Goal: Obtain resource: Obtain resource

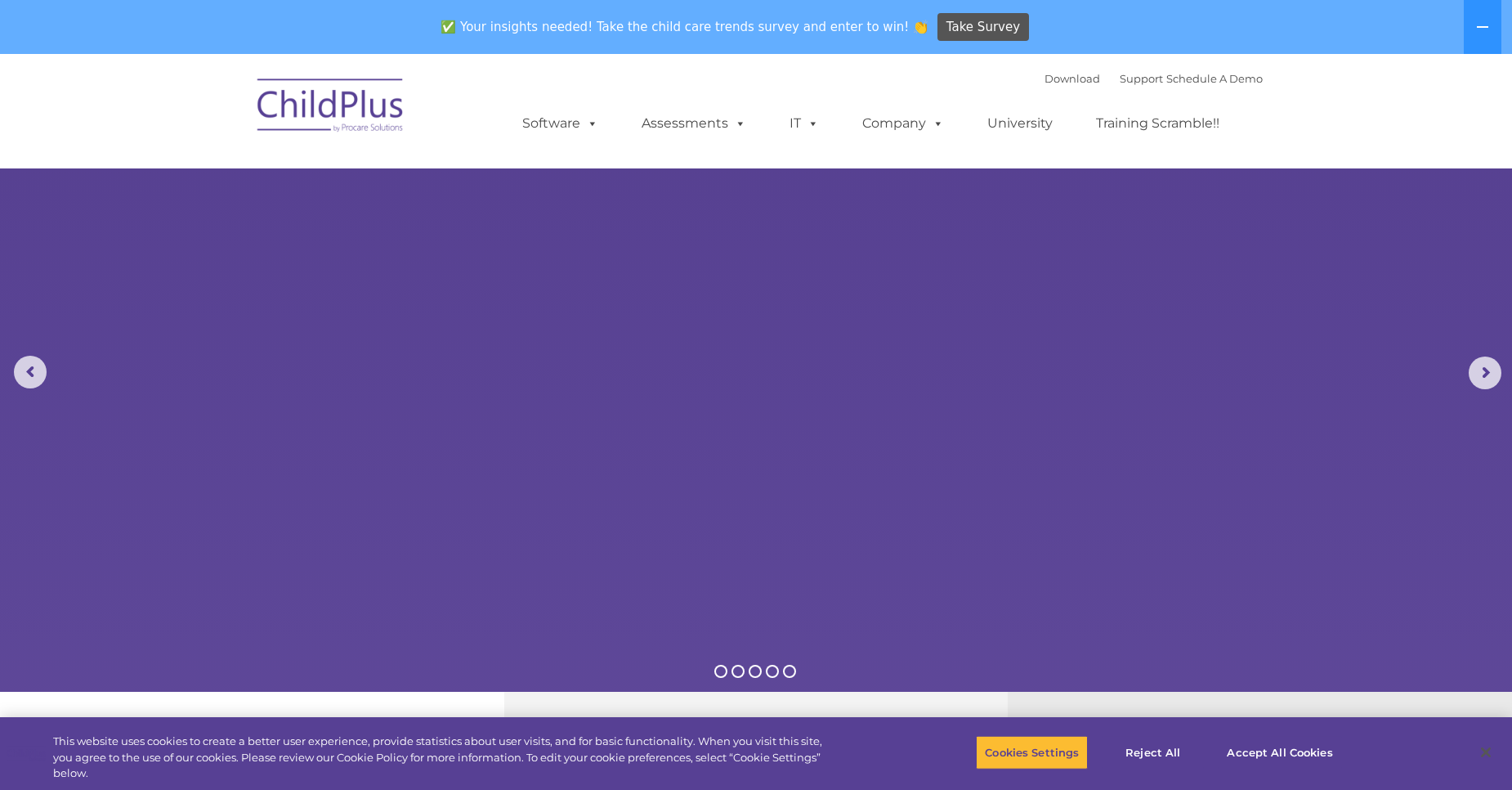
select select "MEDIUM"
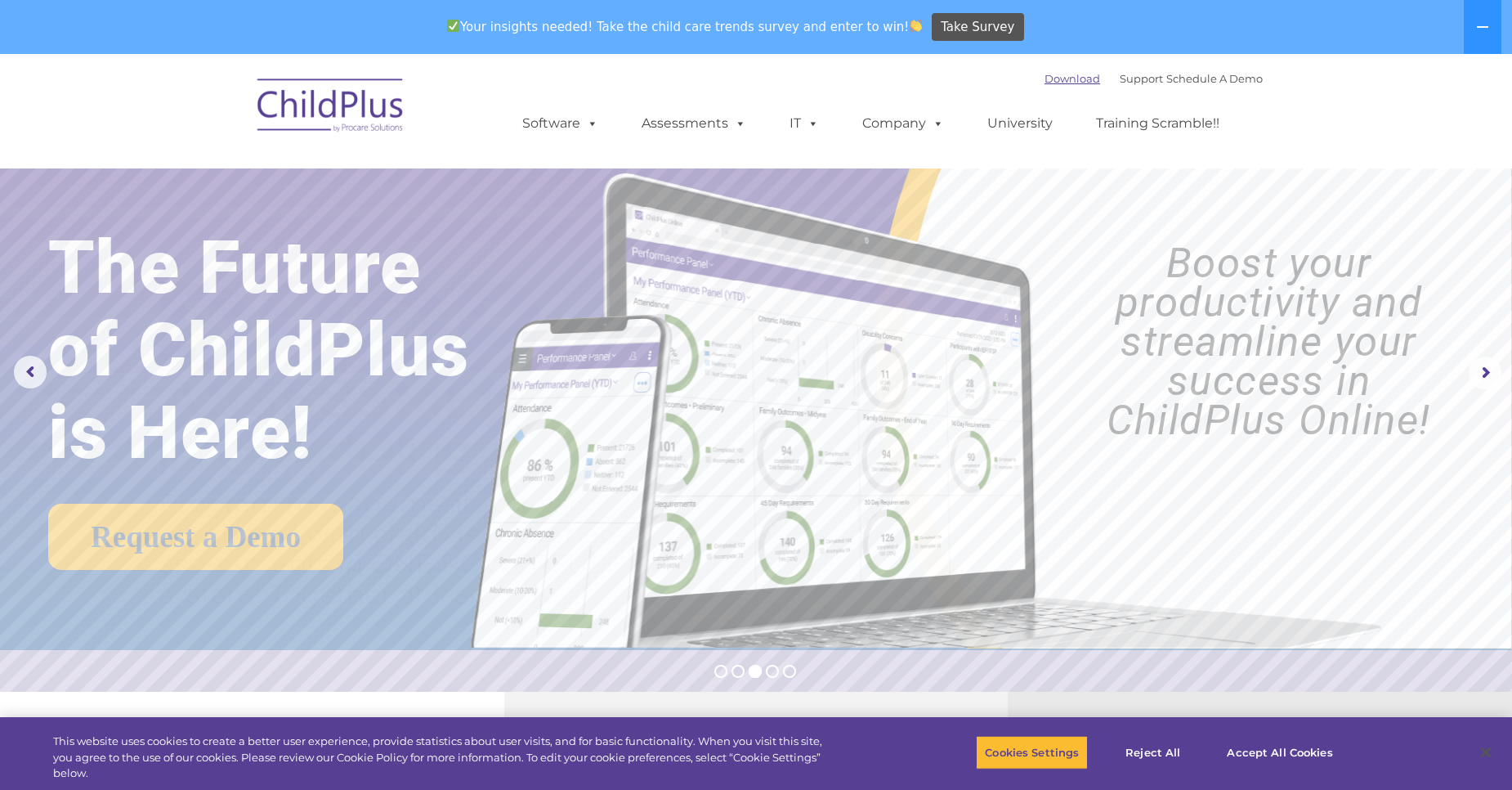
click at [1048, 82] on link "Download" at bounding box center [1073, 78] width 56 height 13
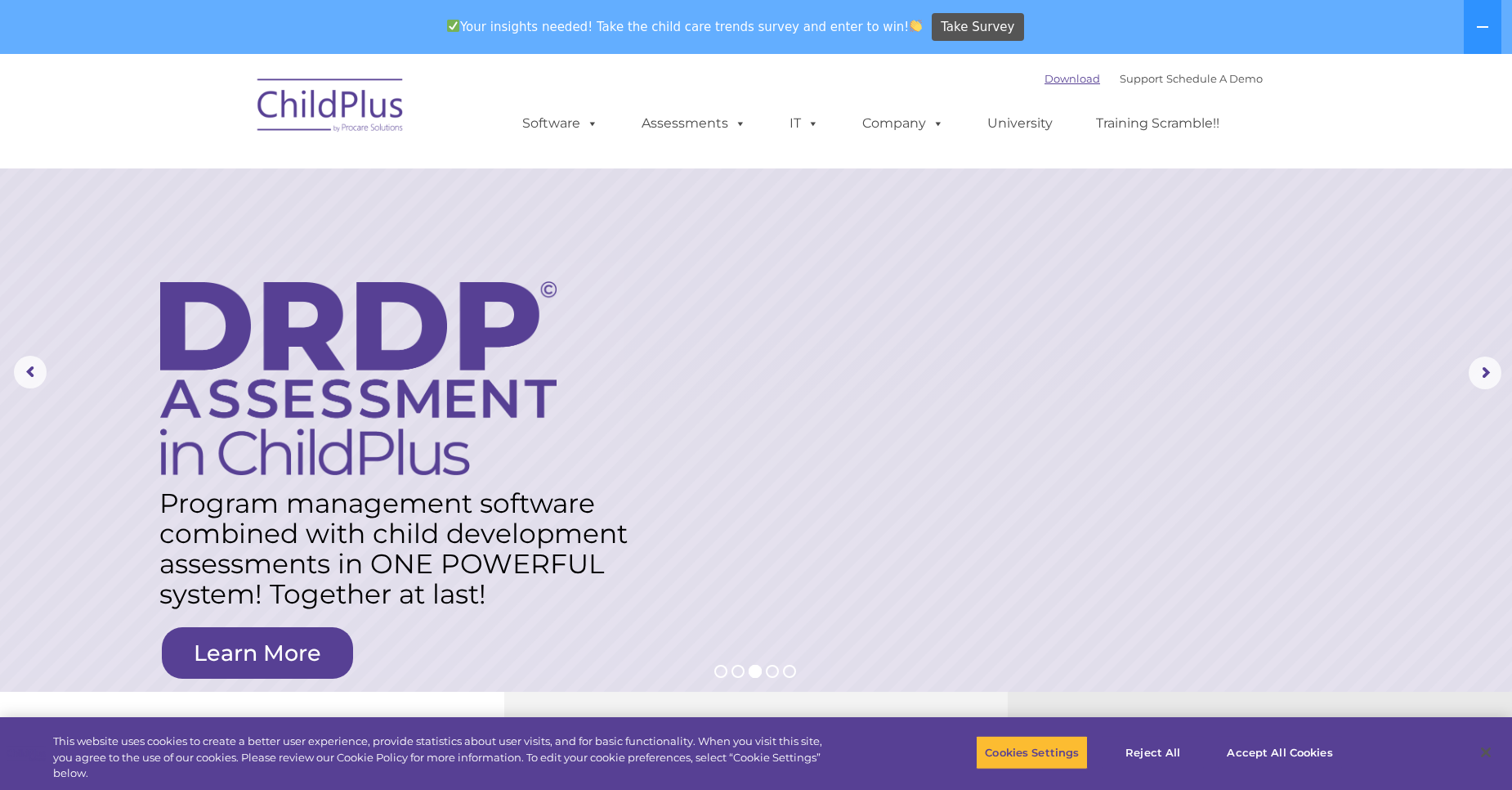
click at [1062, 78] on link "Download" at bounding box center [1073, 78] width 56 height 13
click at [584, 130] on span at bounding box center [589, 123] width 18 height 16
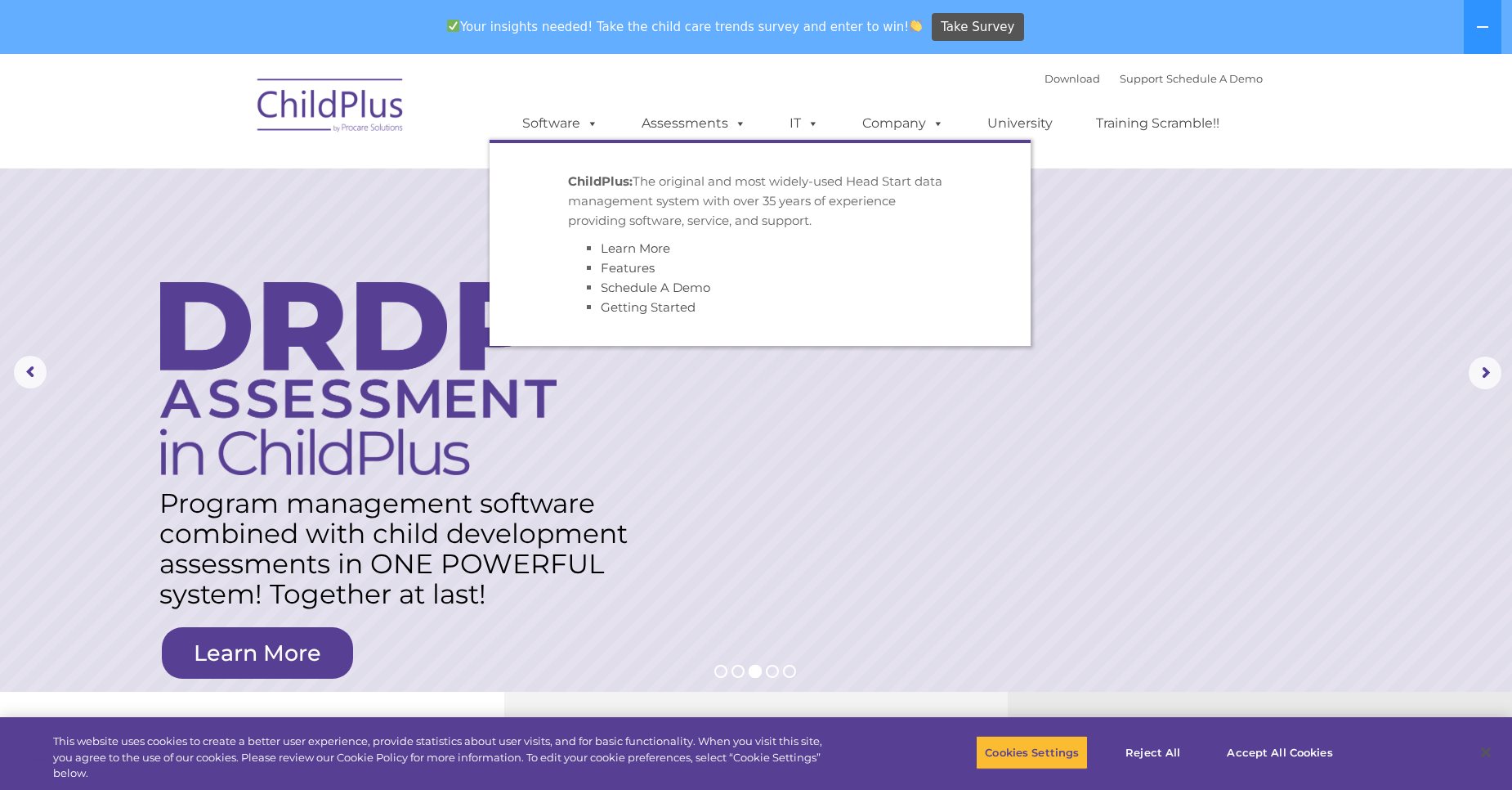
click at [738, 425] on rs-layer at bounding box center [756, 373] width 1512 height 638
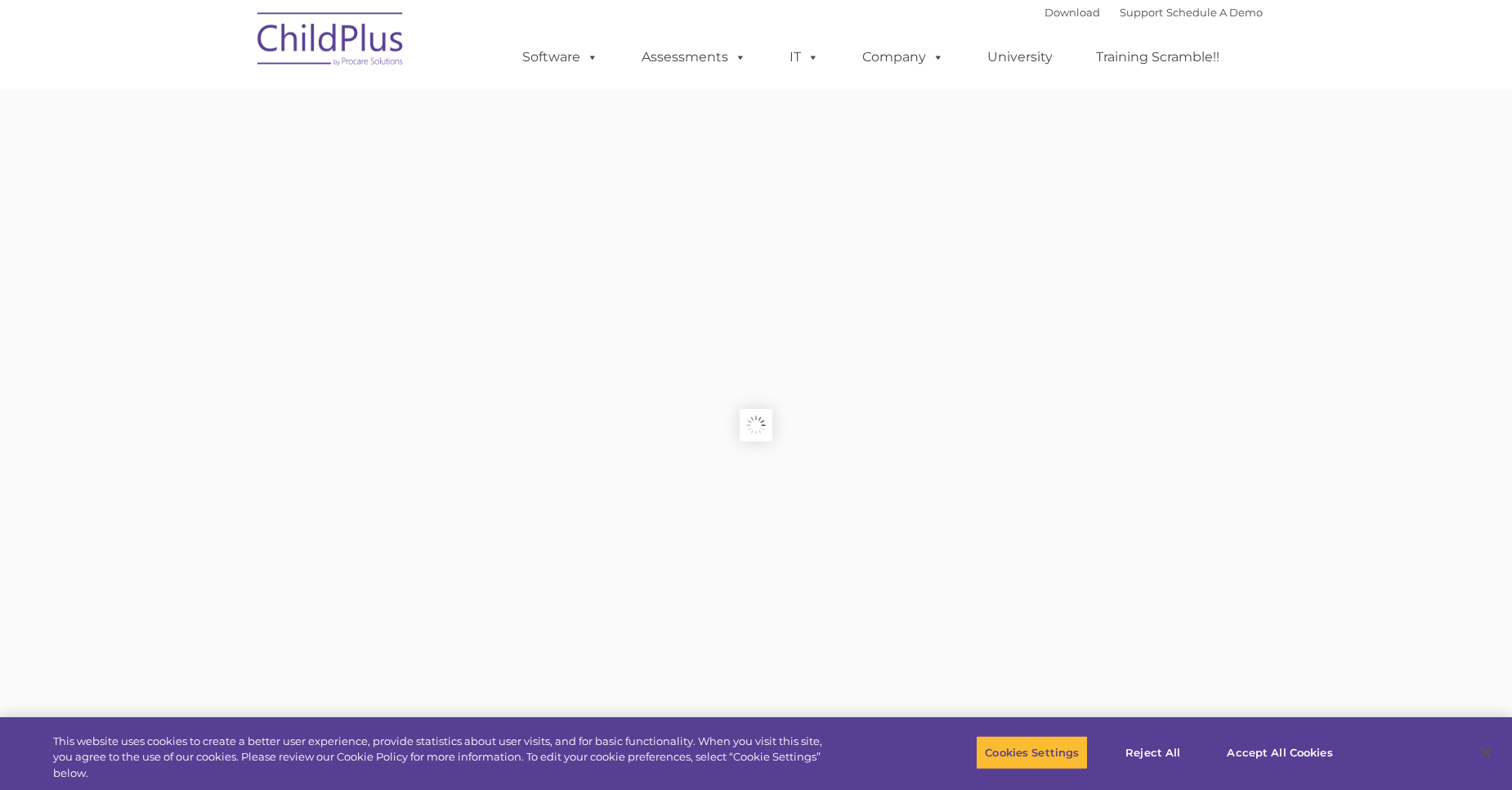
type input ""
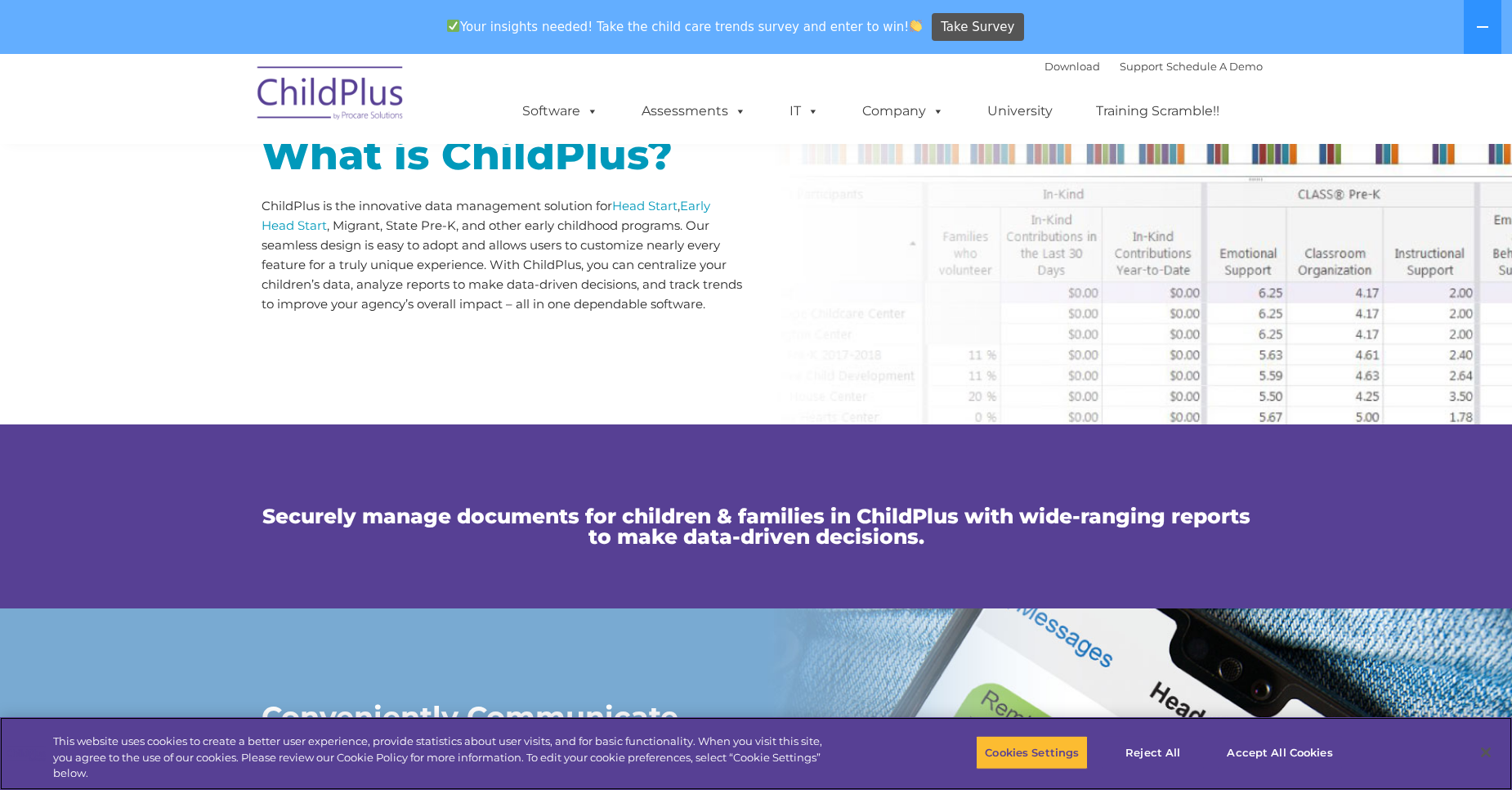
scroll to position [845, 0]
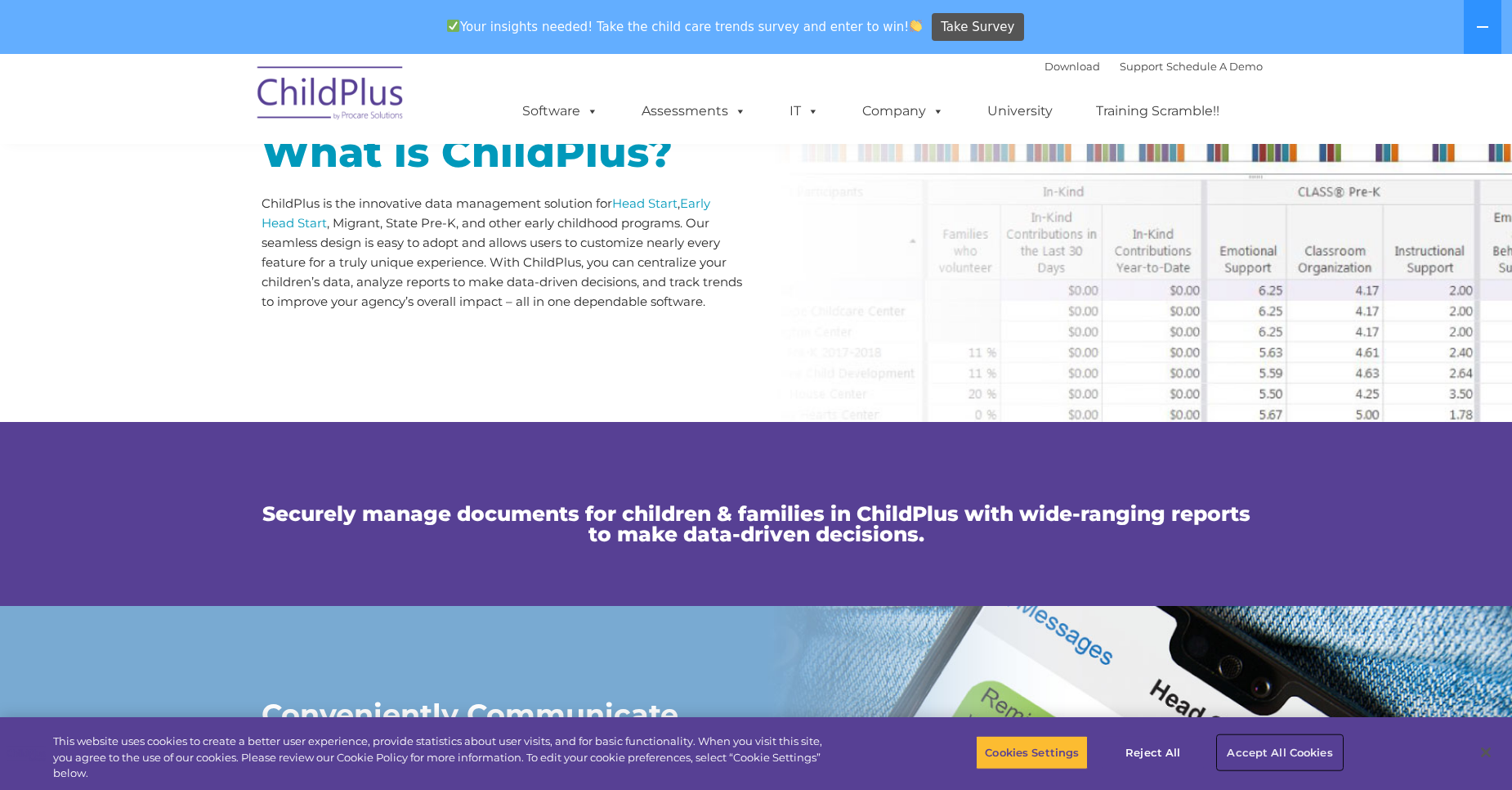
click at [1268, 764] on button "Accept All Cookies" at bounding box center [1279, 752] width 123 height 35
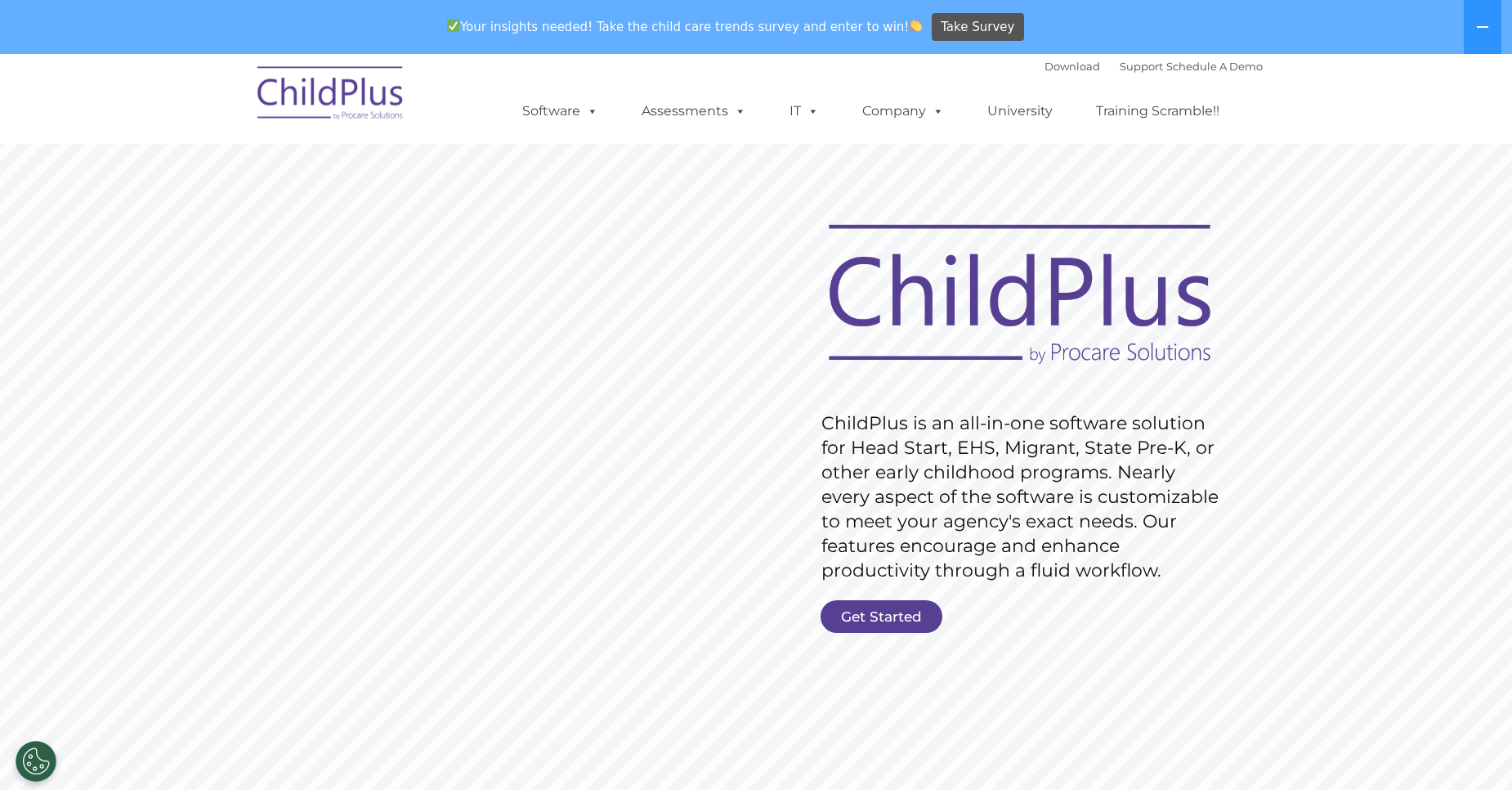
scroll to position [0, 0]
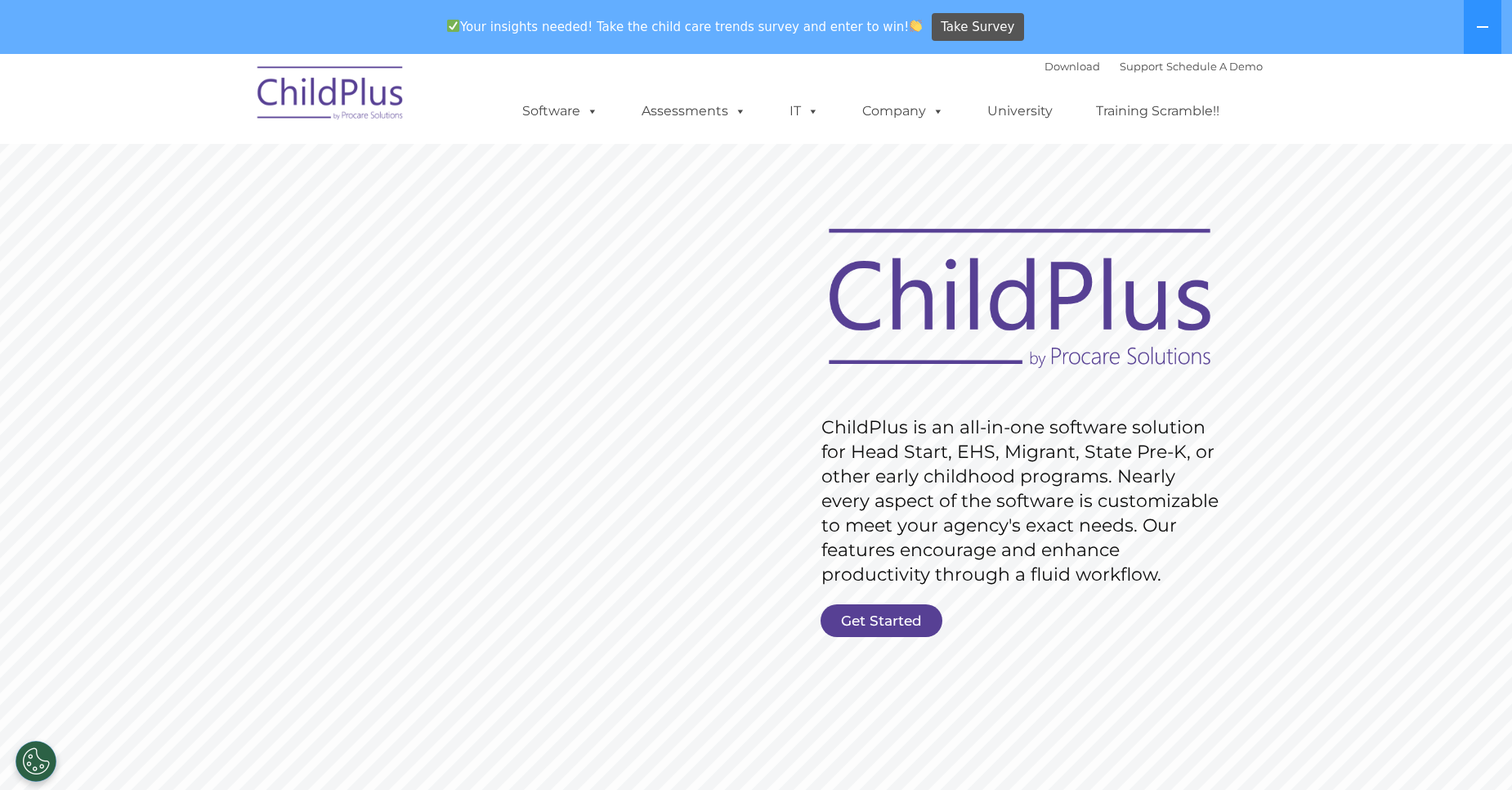
click at [913, 622] on link "Get Started" at bounding box center [882, 620] width 122 height 33
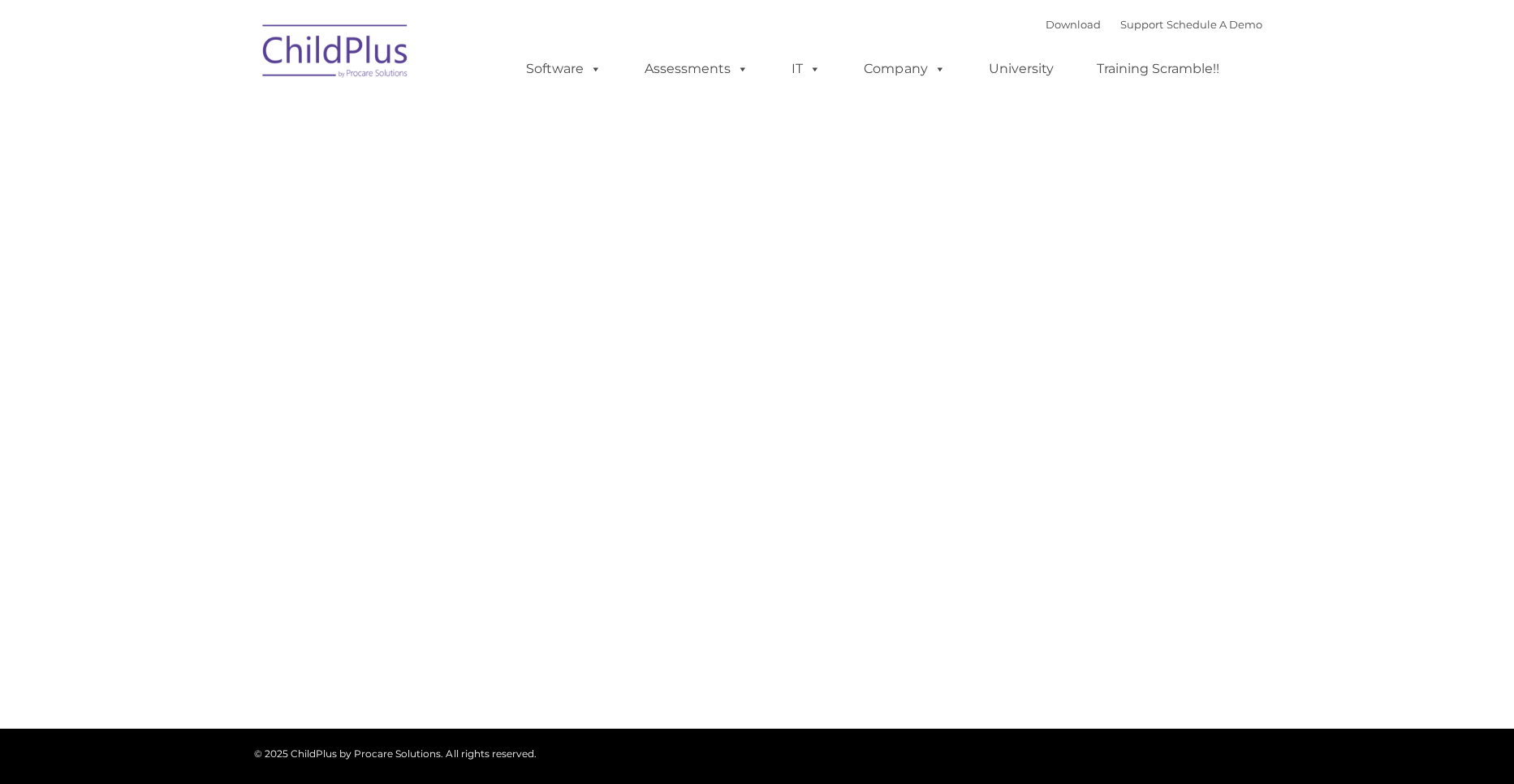
type input ""
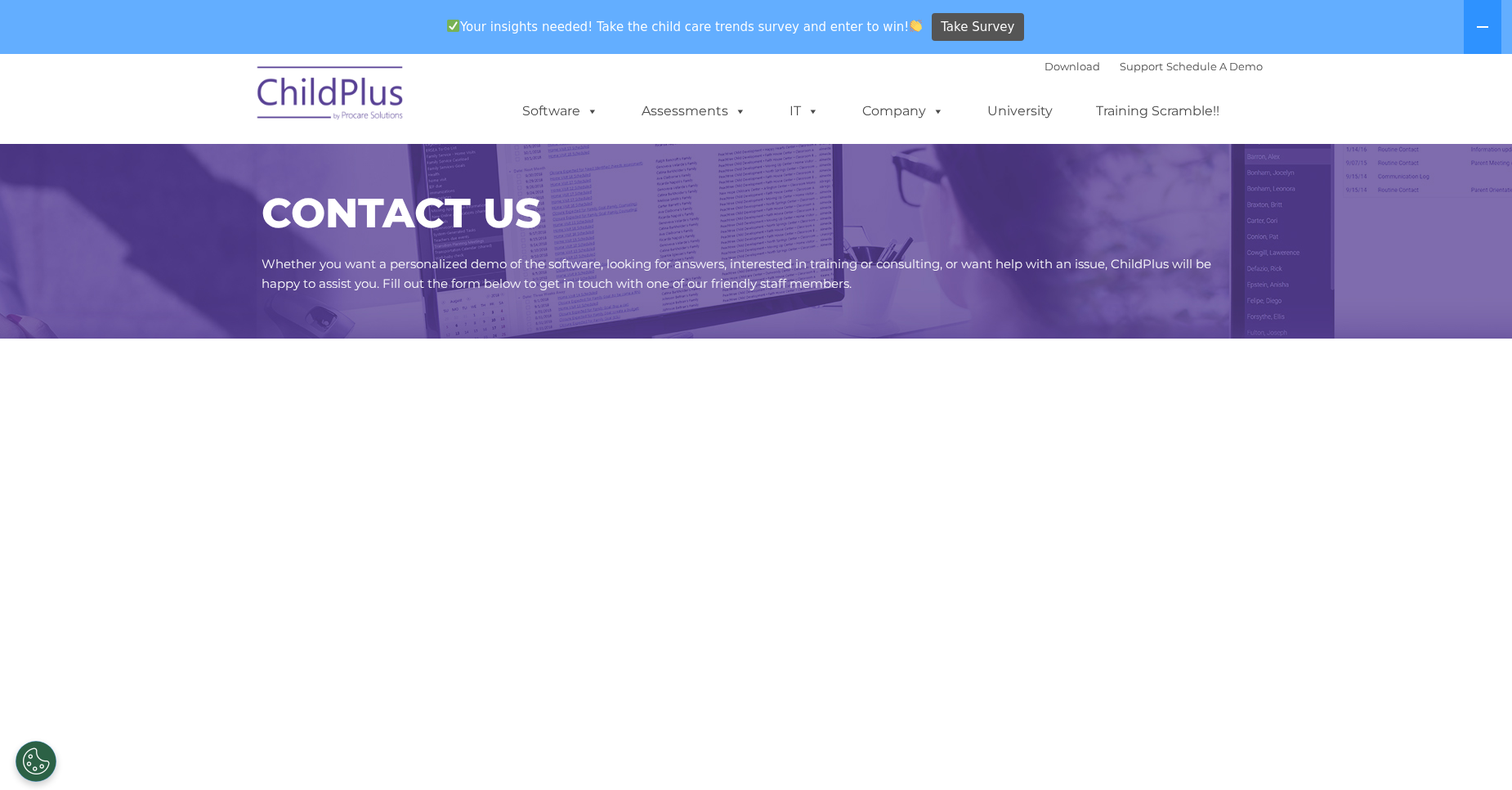
select select "MEDIUM"
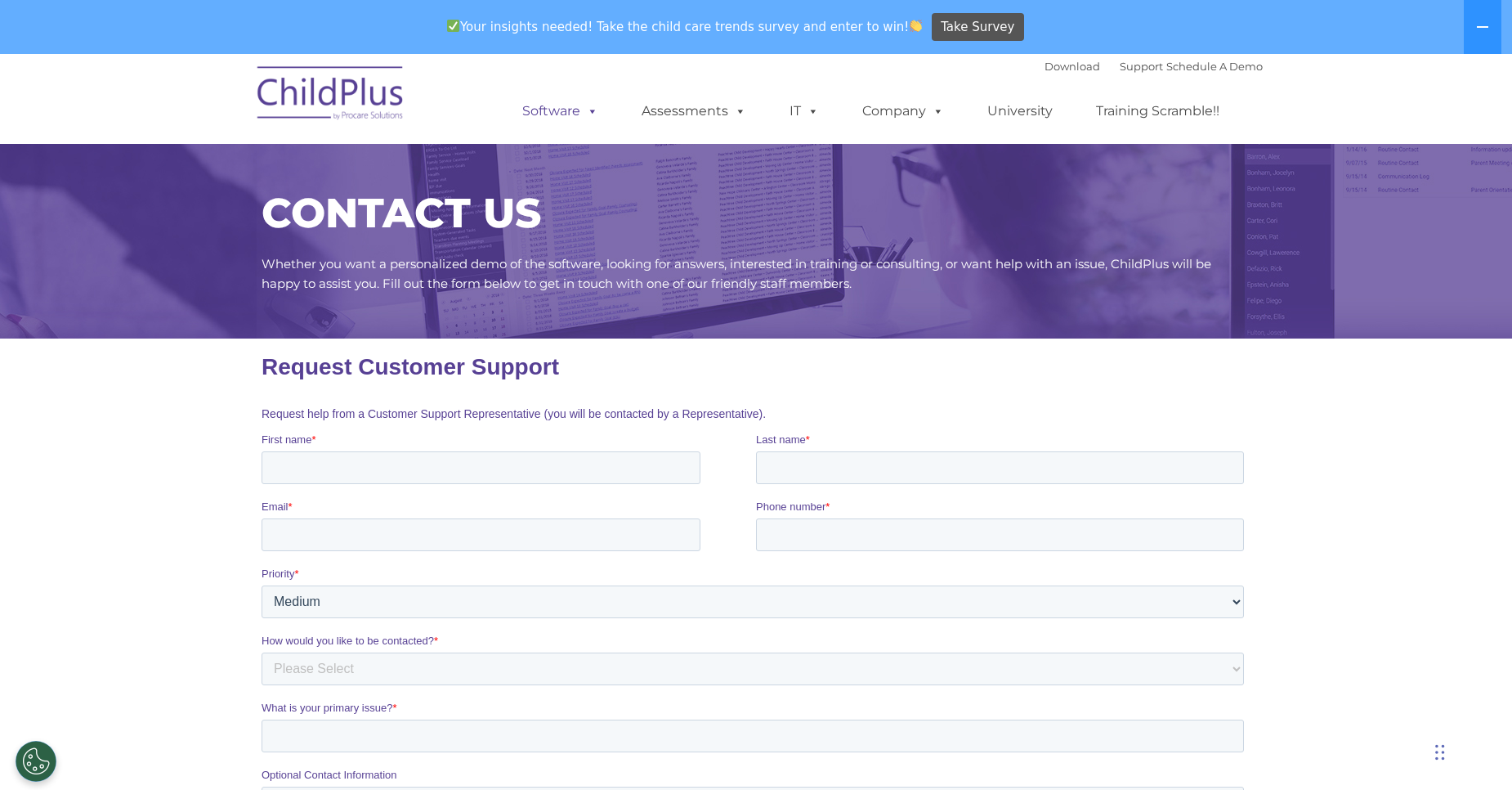
click at [583, 114] on span at bounding box center [589, 110] width 18 height 16
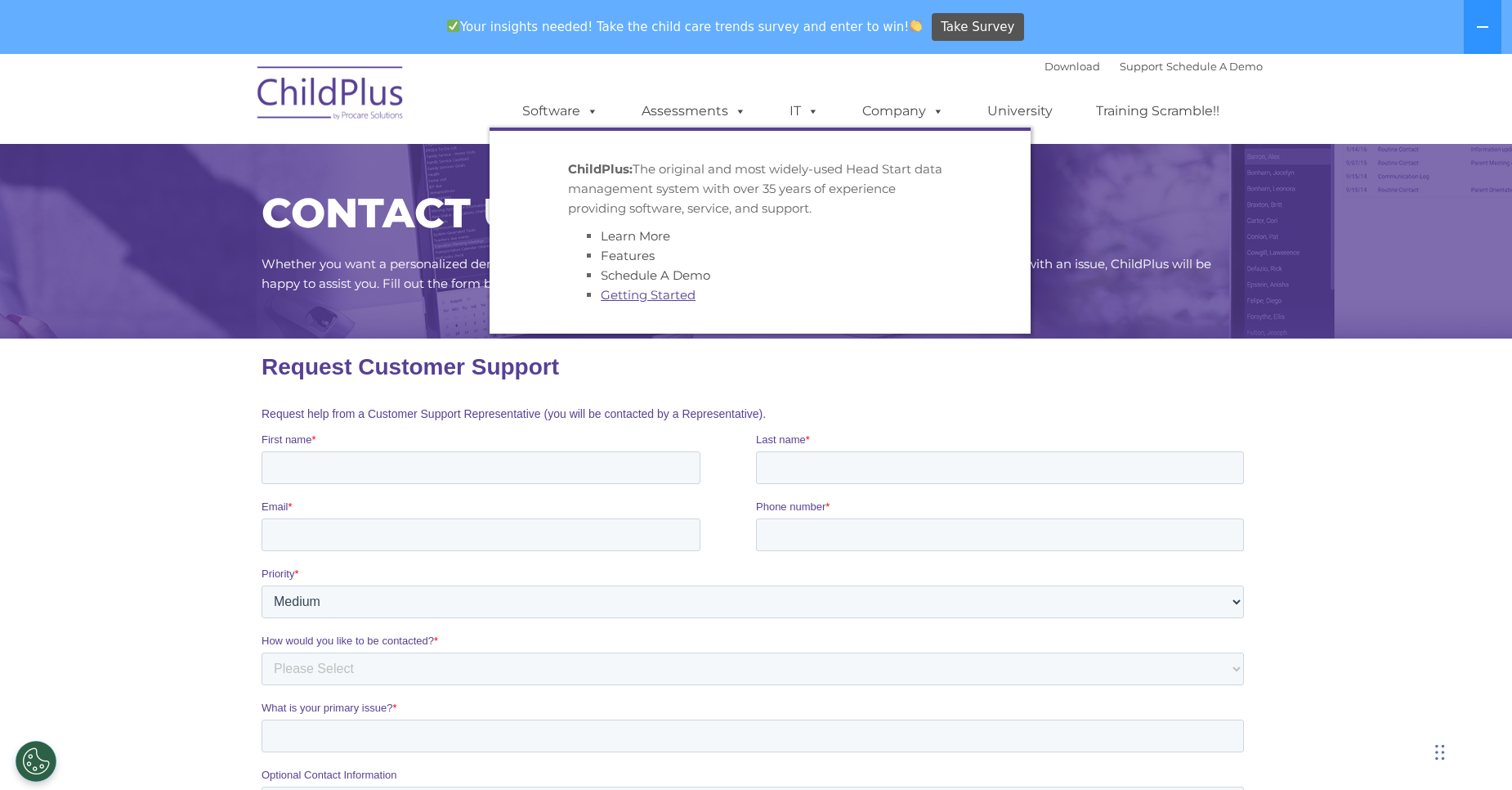
click at [682, 290] on link "Getting Started" at bounding box center [647, 295] width 95 height 16
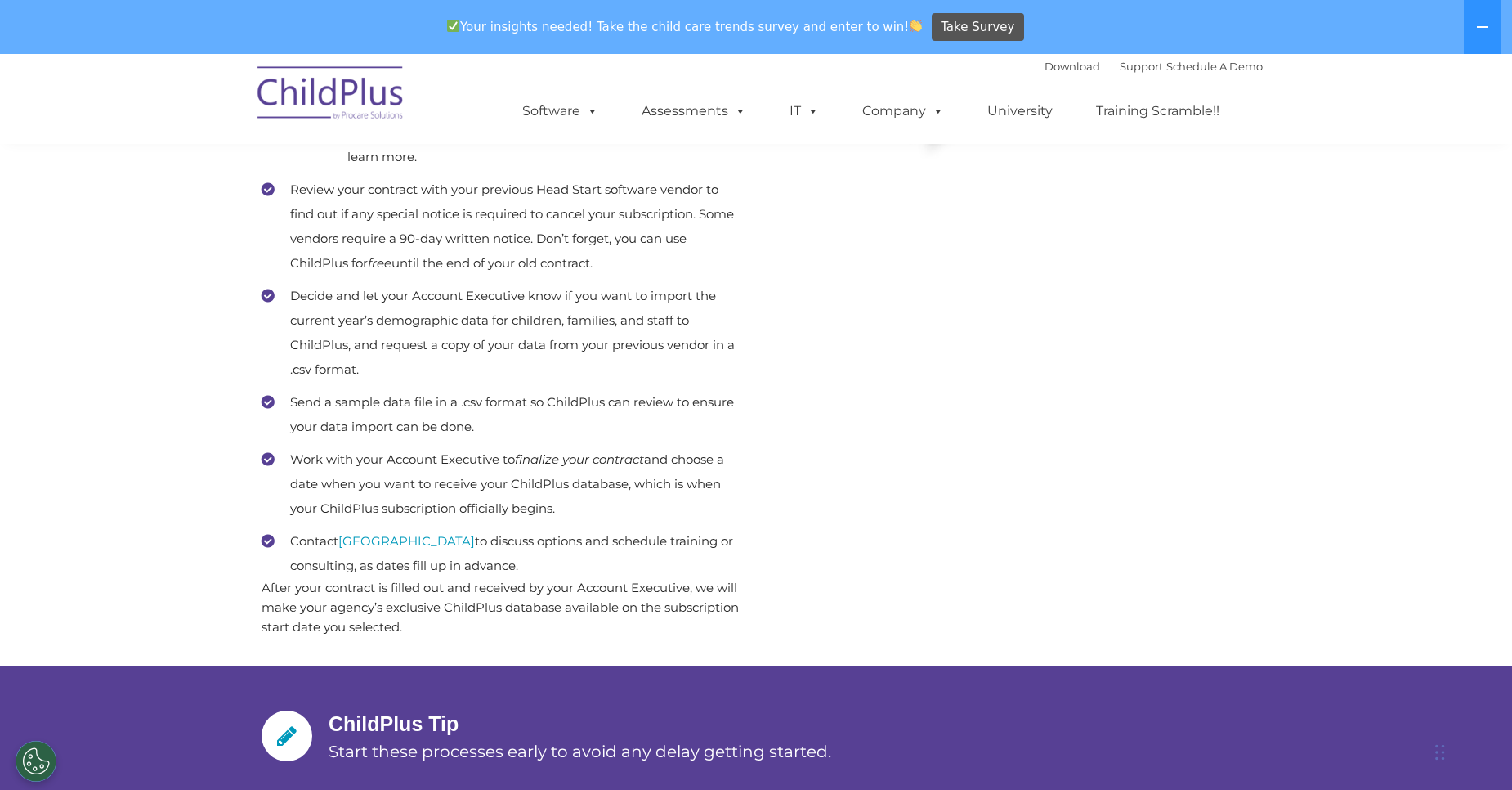
scroll to position [739, 0]
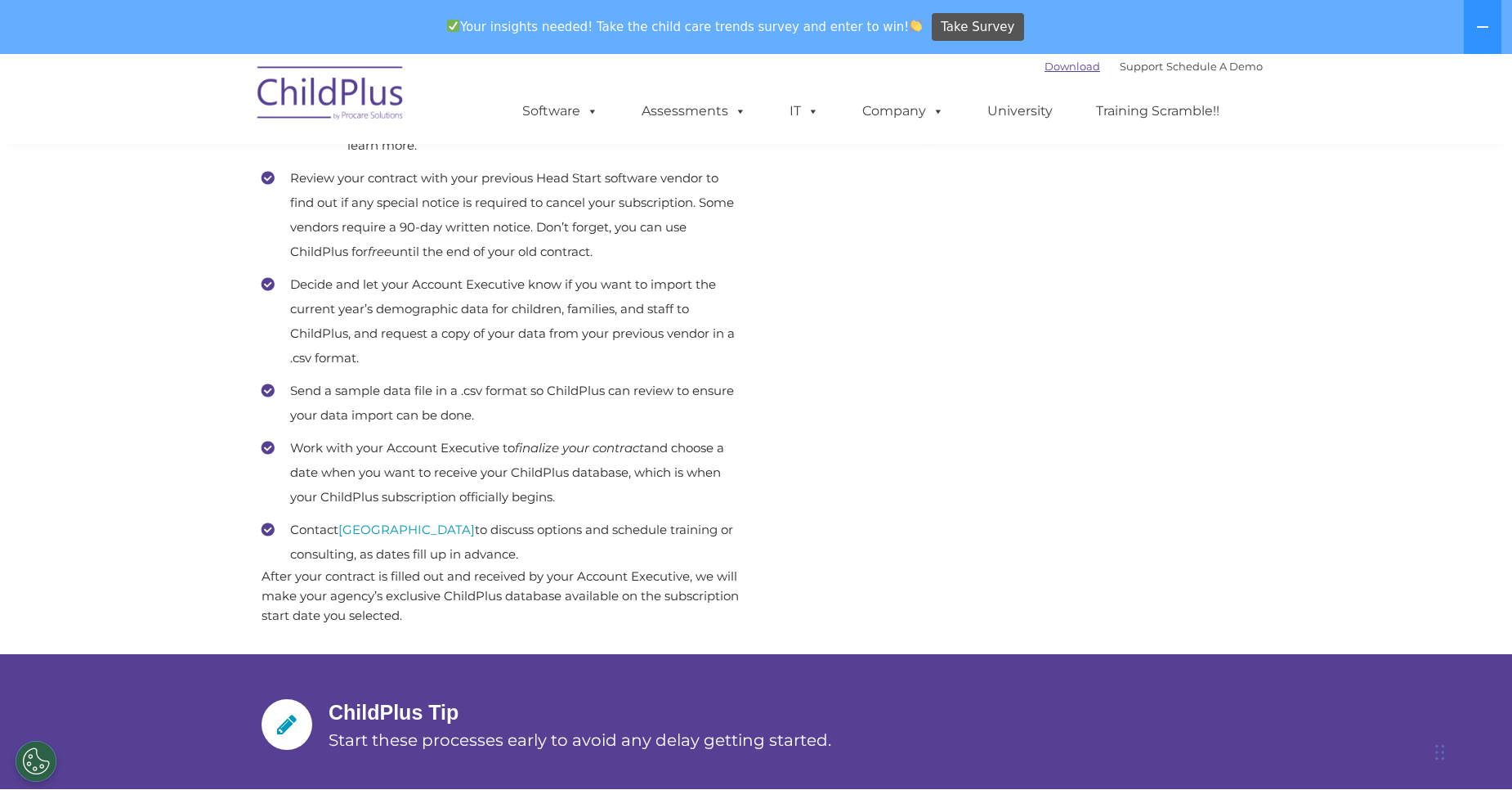
click at [1045, 72] on link "Download" at bounding box center [1073, 67] width 56 height 13
